Goal: Navigation & Orientation: Find specific page/section

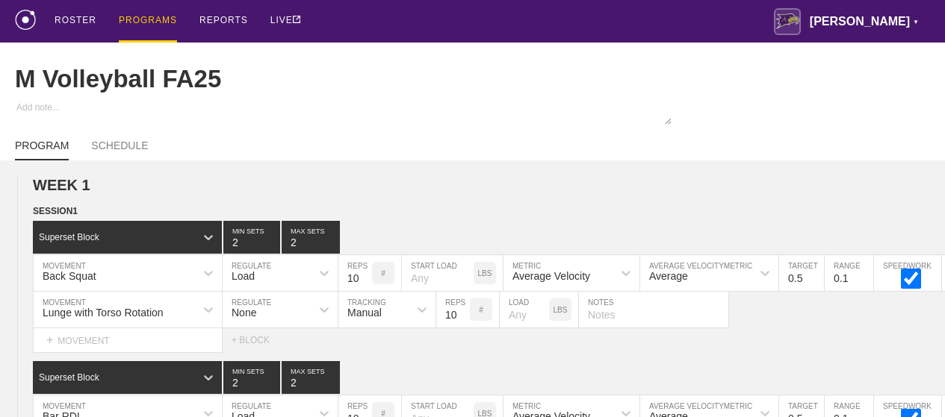
click at [149, 19] on div "PROGRAMS" at bounding box center [148, 21] width 58 height 43
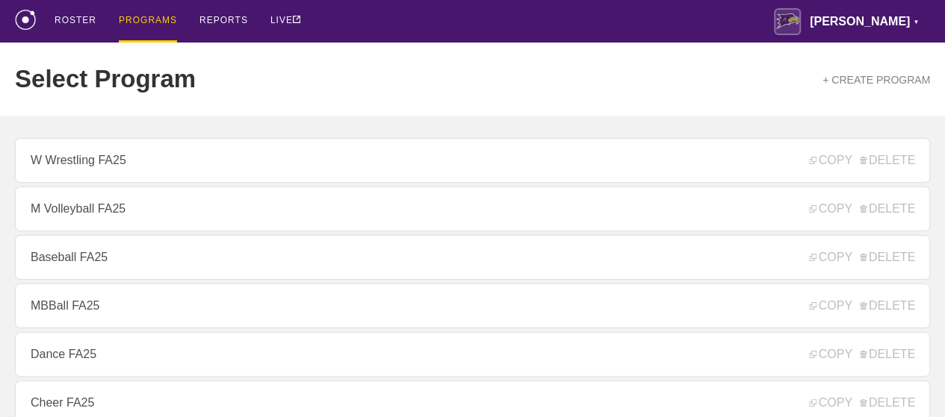
click at [388, 38] on div "ROSTER PROGRAMS REPORTS LIVE [PERSON_NAME] ▼ [PERSON_NAME][EMAIL_ADDRESS][PERSO…" at bounding box center [472, 21] width 915 height 43
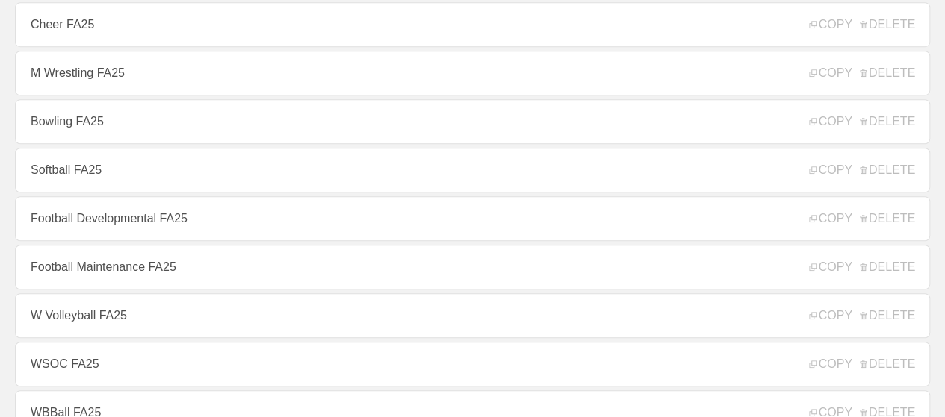
scroll to position [478, 0]
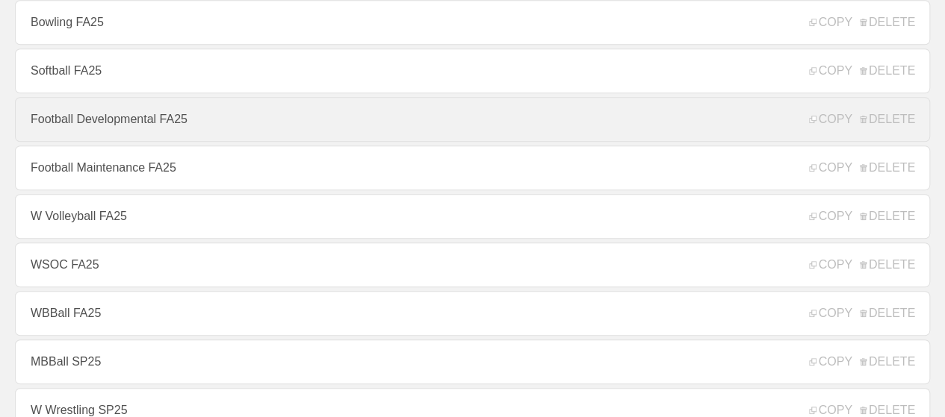
click at [167, 124] on link "Football Developmental FA25" at bounding box center [472, 119] width 915 height 45
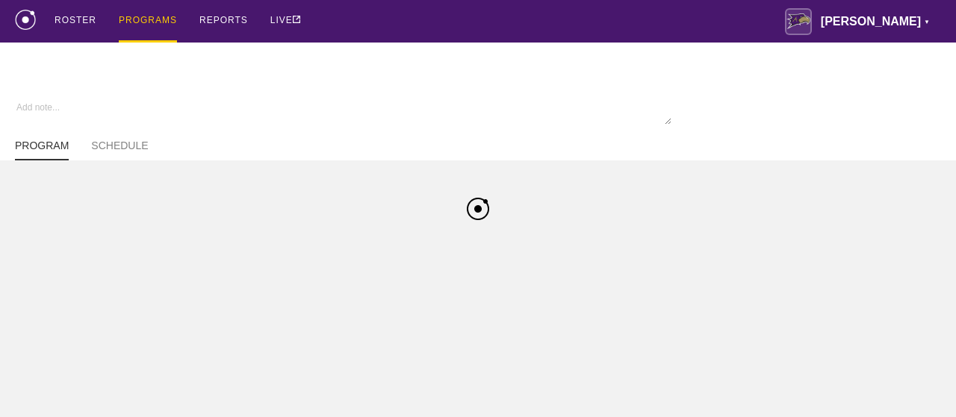
click at [572, 34] on div "ROSTER PROGRAMS REPORTS LIVE [PERSON_NAME] ▼ [PERSON_NAME][EMAIL_ADDRESS][PERSO…" at bounding box center [478, 21] width 926 height 43
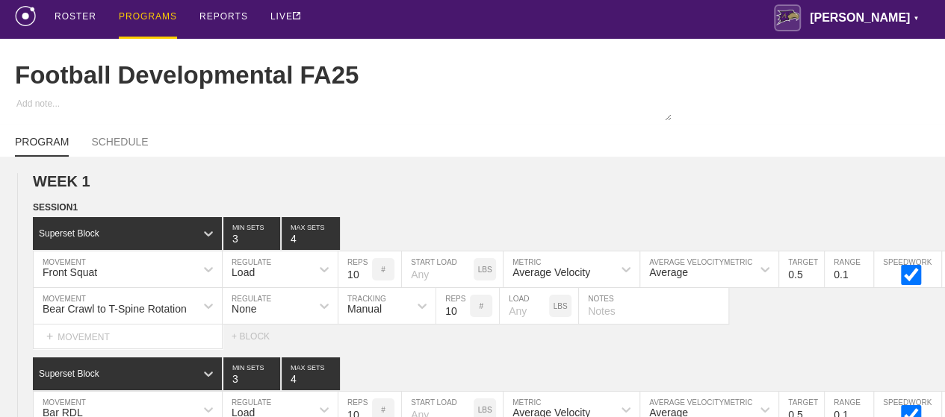
type textarea "x"
type input "Football Developmental FA25"
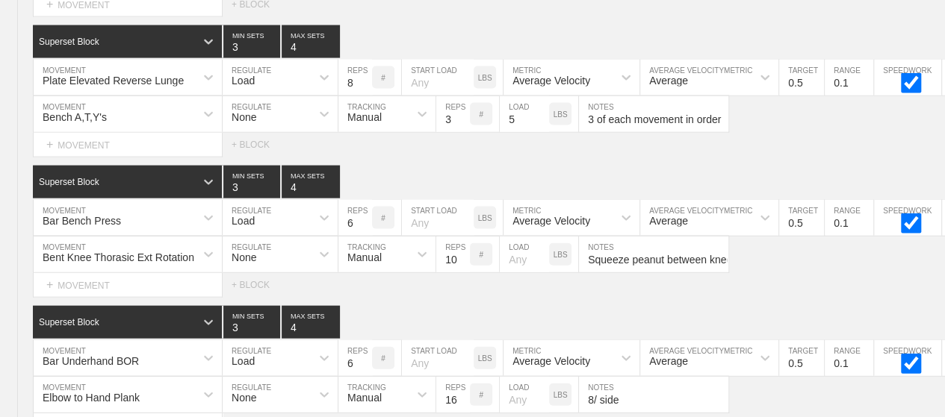
scroll to position [10190, 0]
